Goal: Task Accomplishment & Management: Use online tool/utility

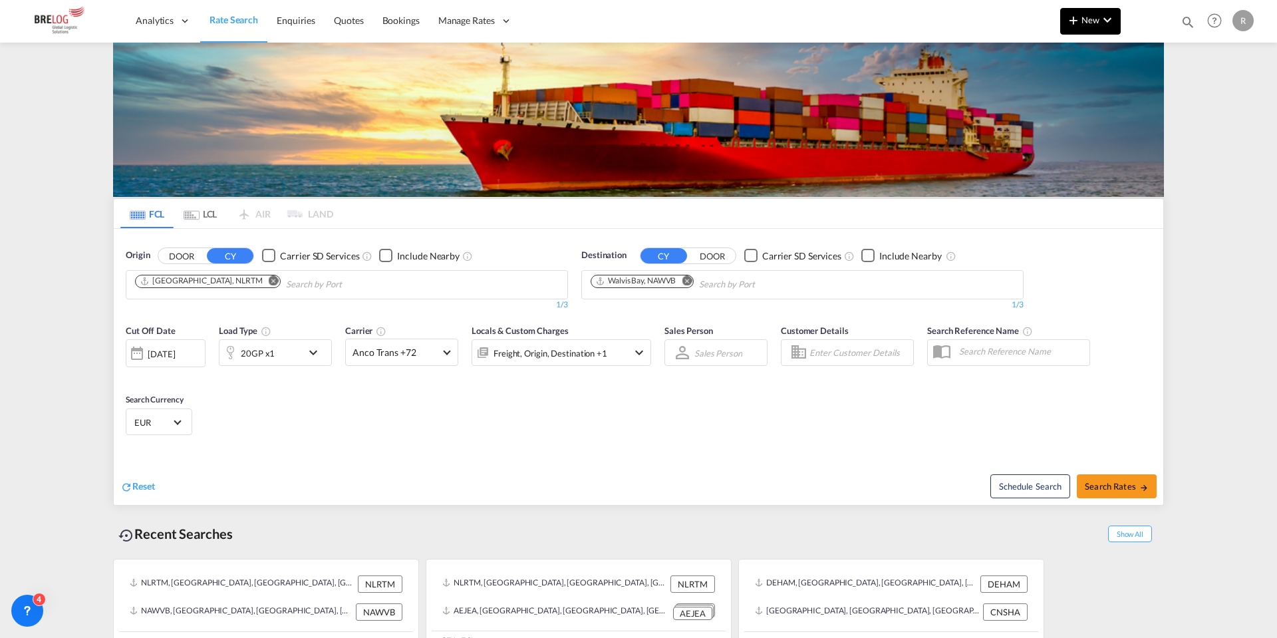
click at [1098, 13] on button "New" at bounding box center [1090, 21] width 61 height 27
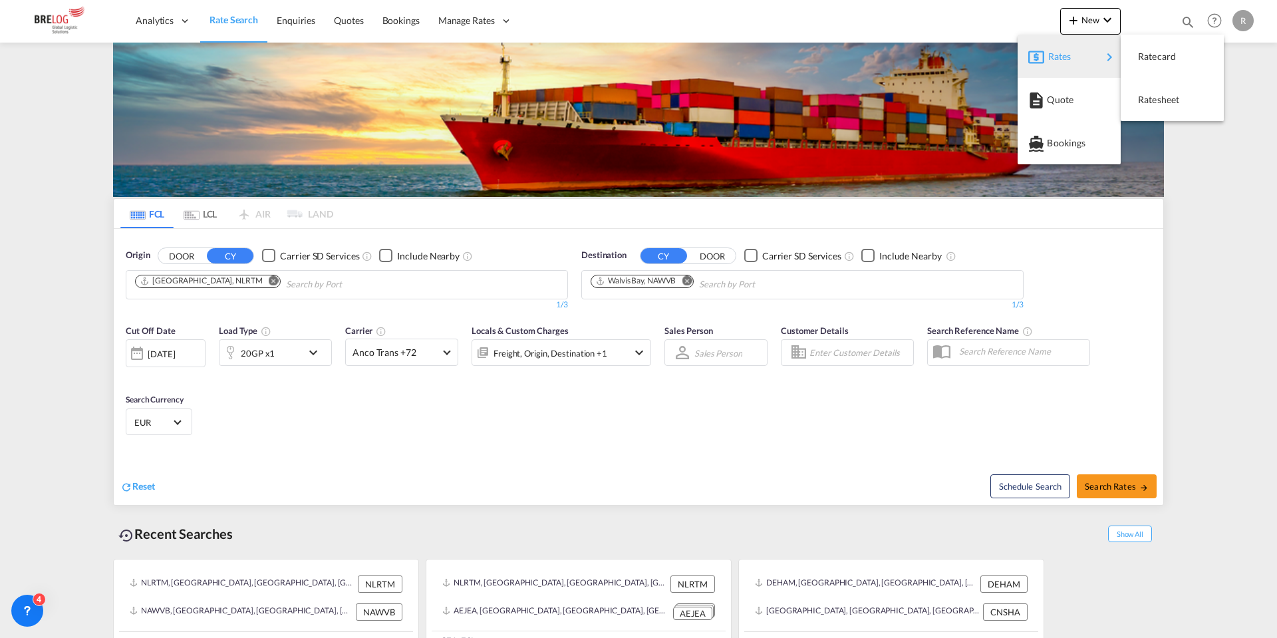
click at [1100, 52] on div "Rates" at bounding box center [1074, 56] width 53 height 33
click at [1153, 51] on span "Ratecard" at bounding box center [1145, 56] width 15 height 27
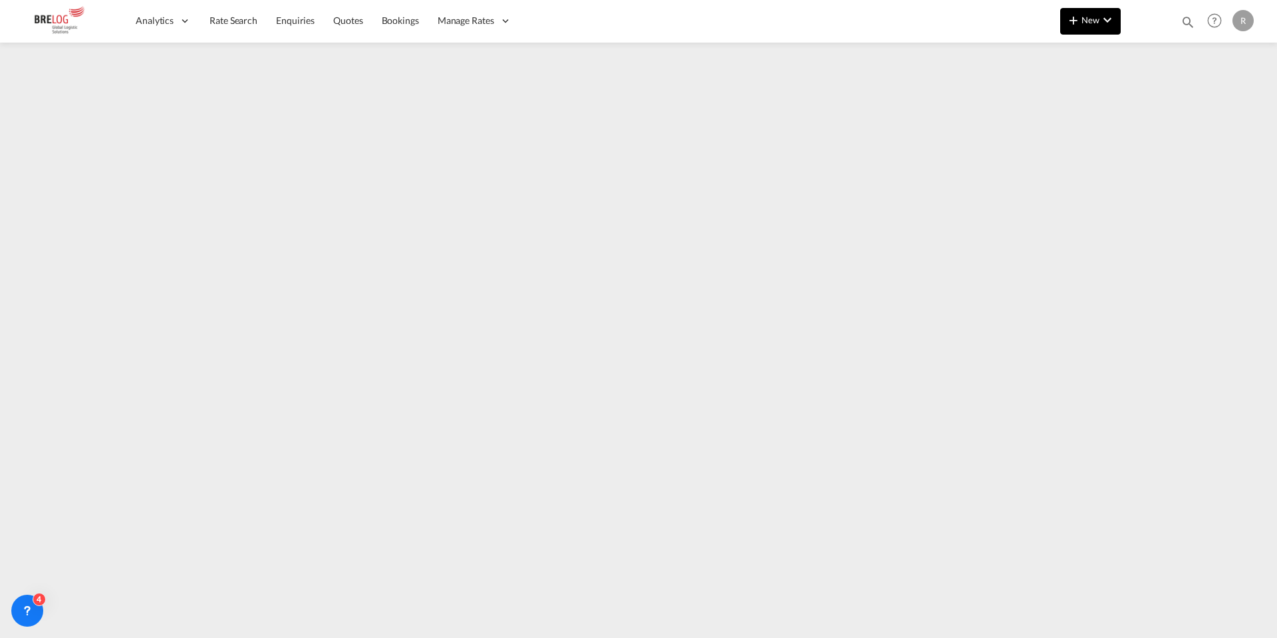
click at [1100, 13] on md-icon "icon-chevron-down" at bounding box center [1108, 20] width 16 height 16
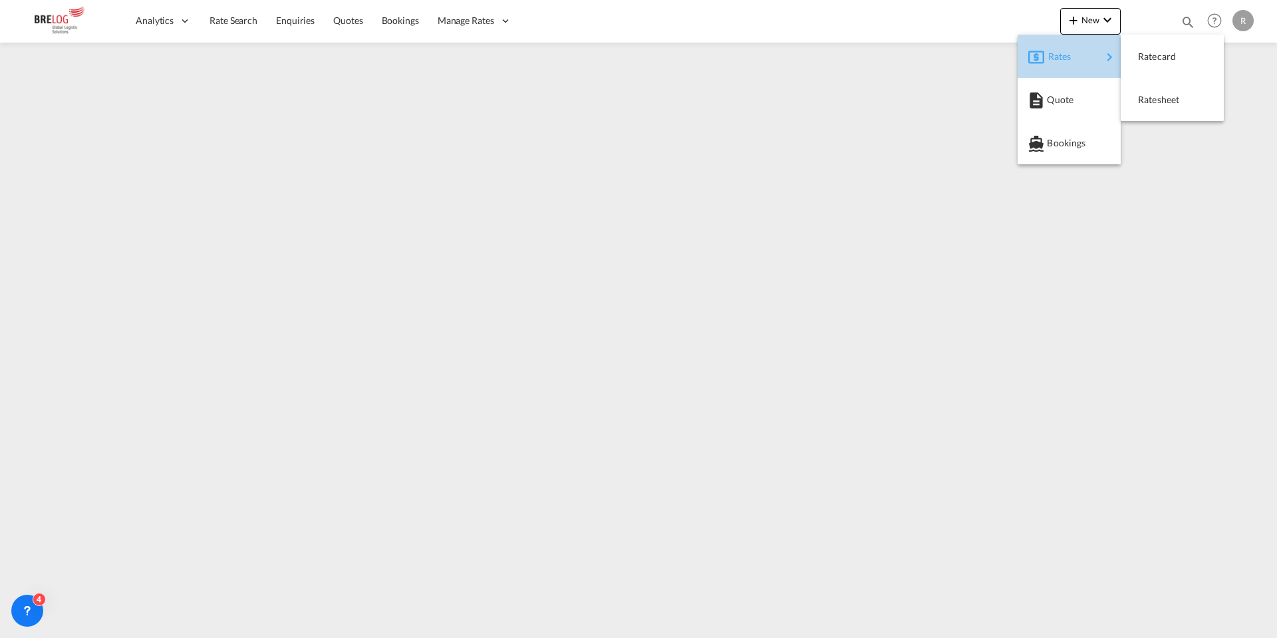
click at [1092, 59] on div "Rates" at bounding box center [1074, 56] width 53 height 33
click at [1151, 106] on span "Ratesheet" at bounding box center [1145, 99] width 15 height 27
